Goal: Information Seeking & Learning: Learn about a topic

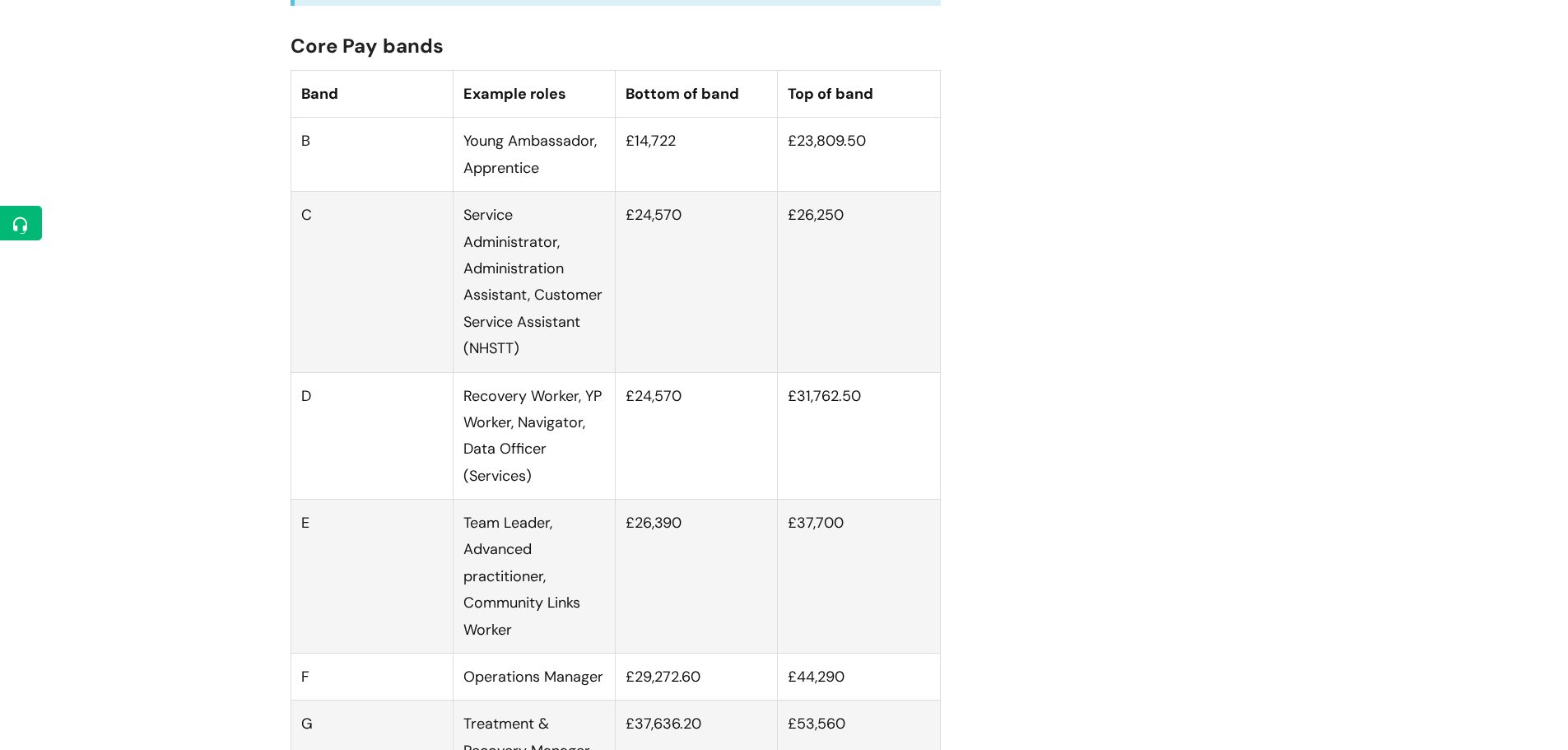
scroll to position [988, 0]
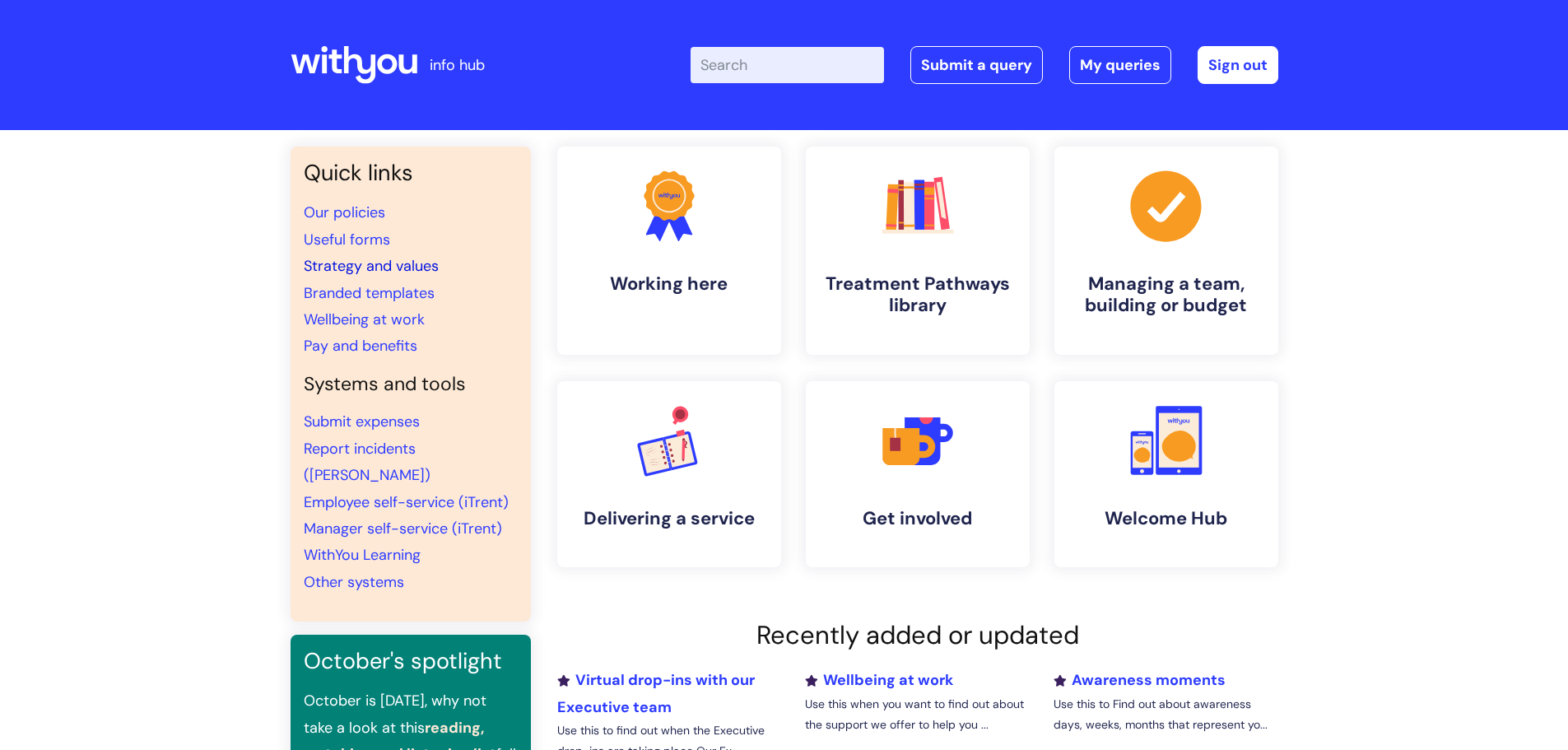
click at [364, 274] on link "Strategy and values" at bounding box center [371, 266] width 135 height 19
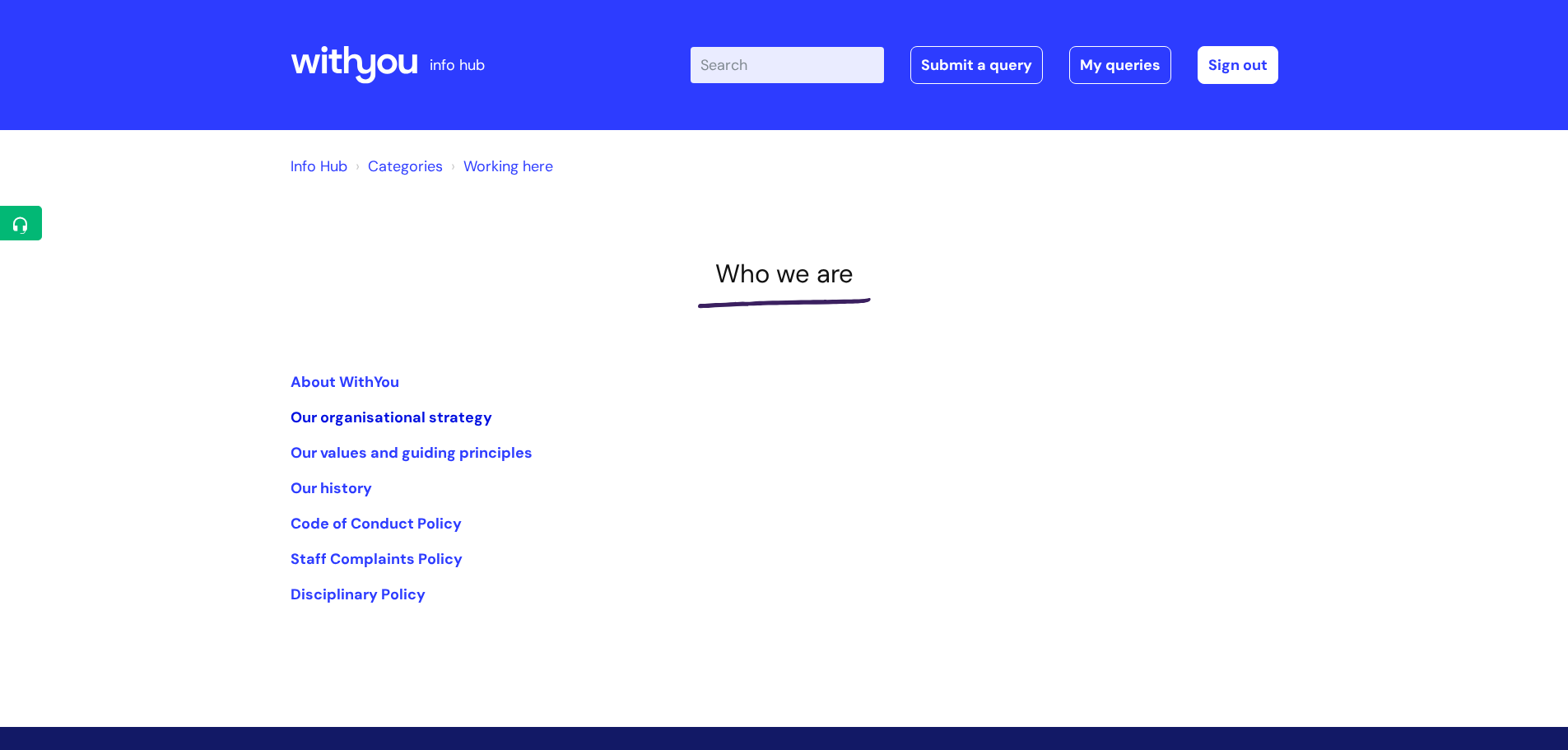
click at [456, 418] on link "Our organisational strategy" at bounding box center [391, 417] width 202 height 19
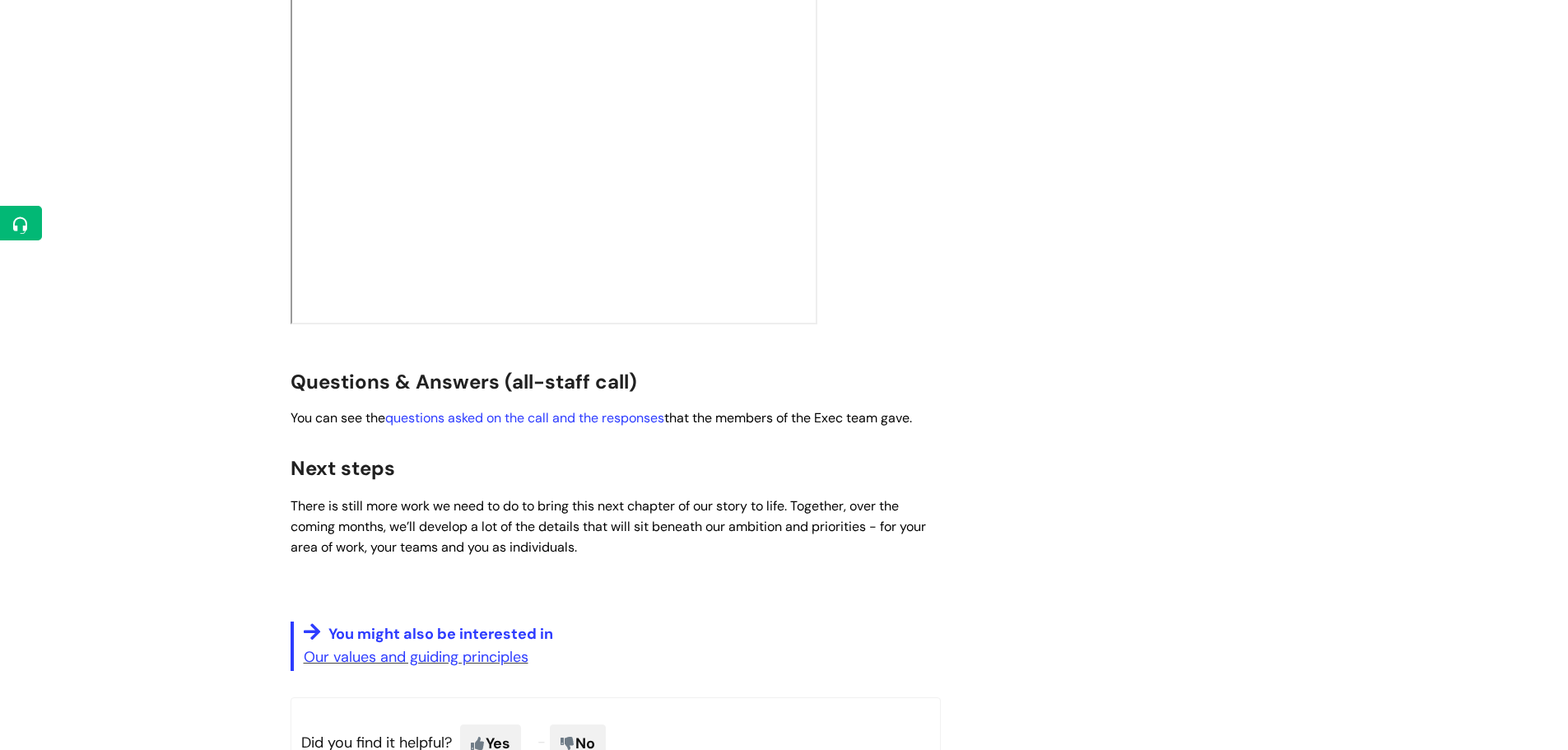
scroll to position [2717, 0]
